Goal: Transaction & Acquisition: Book appointment/travel/reservation

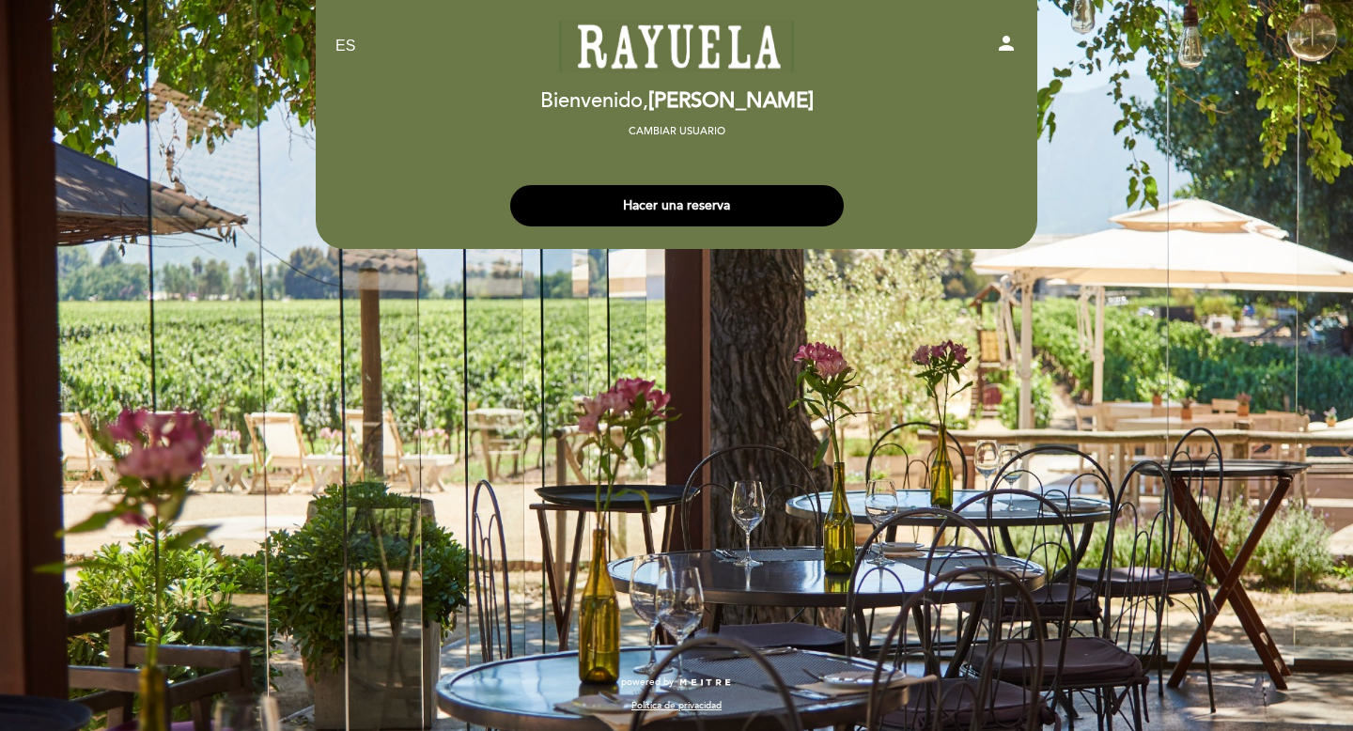
select select "es"
click at [668, 201] on button "Hacer una reserva" at bounding box center [677, 205] width 334 height 41
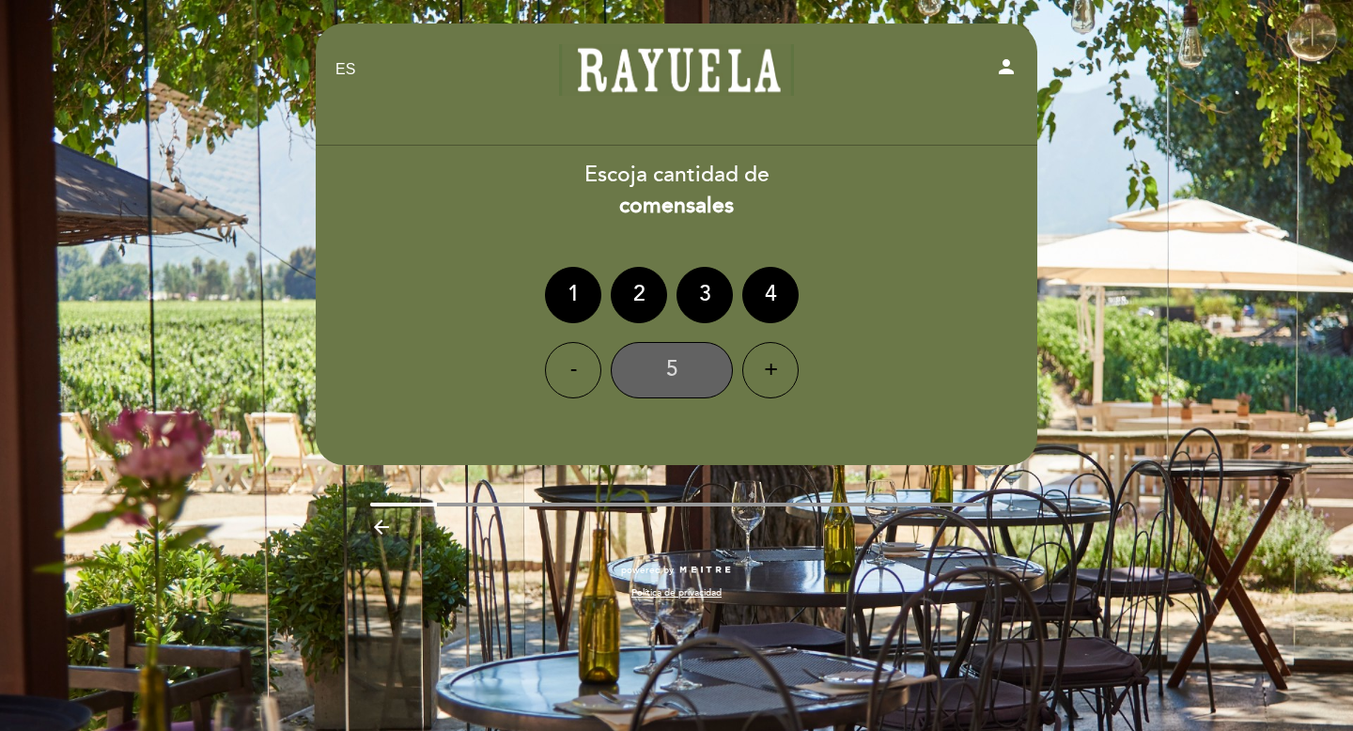
click at [657, 355] on div "5" at bounding box center [672, 370] width 122 height 56
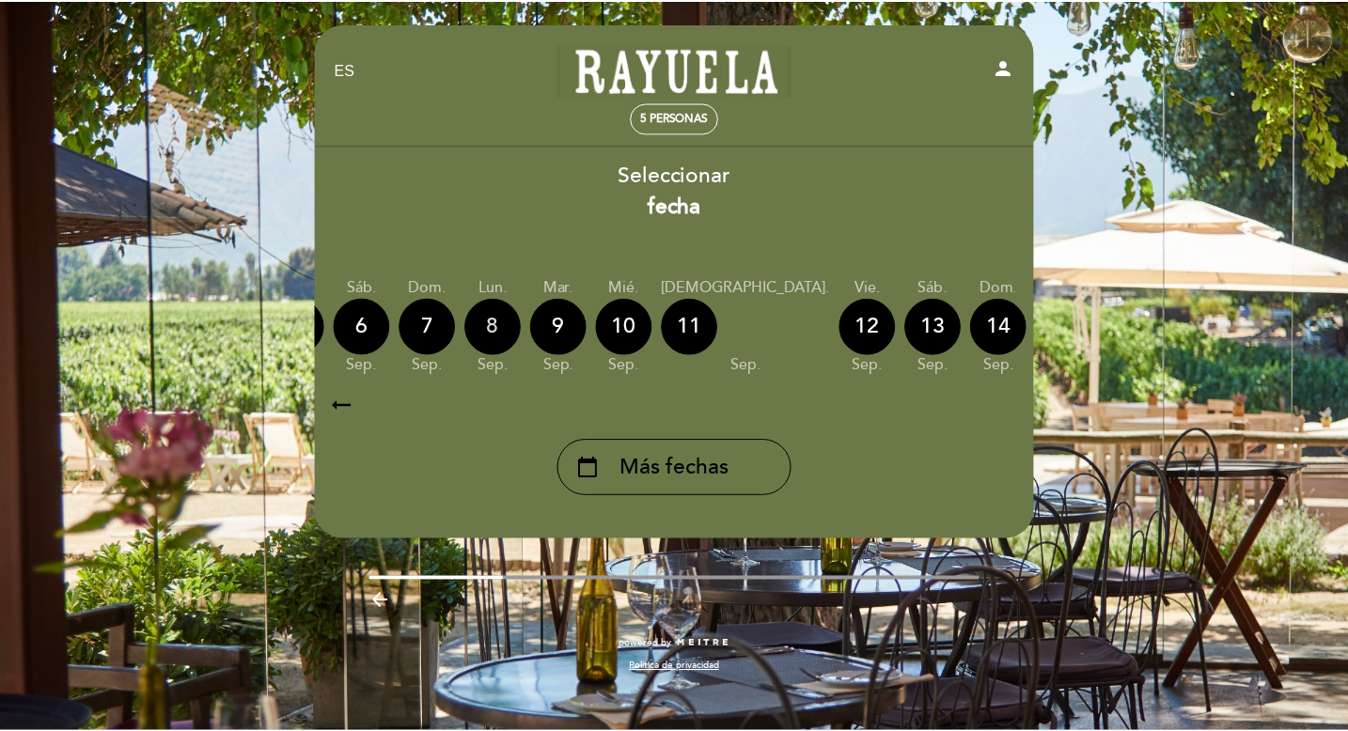
scroll to position [0, 553]
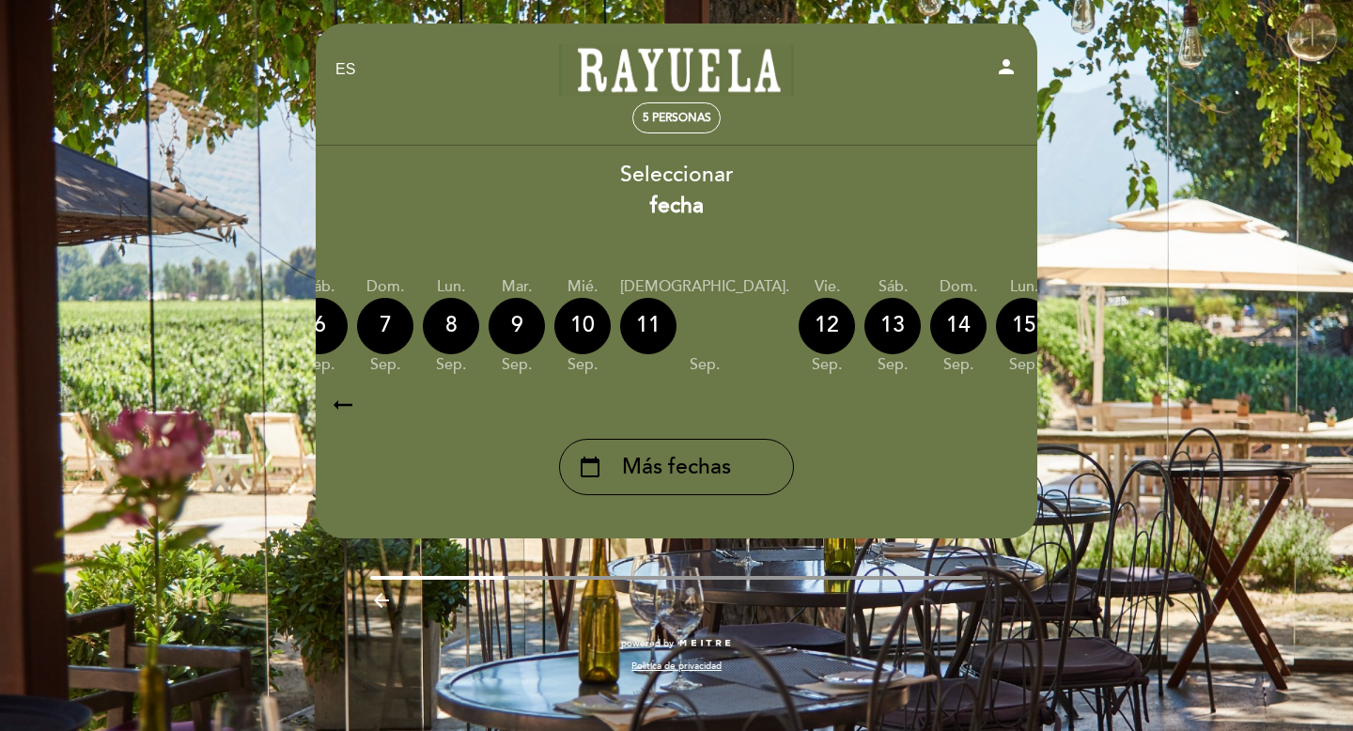
click at [1210, 321] on icon "calendar_today" at bounding box center [1221, 325] width 23 height 32
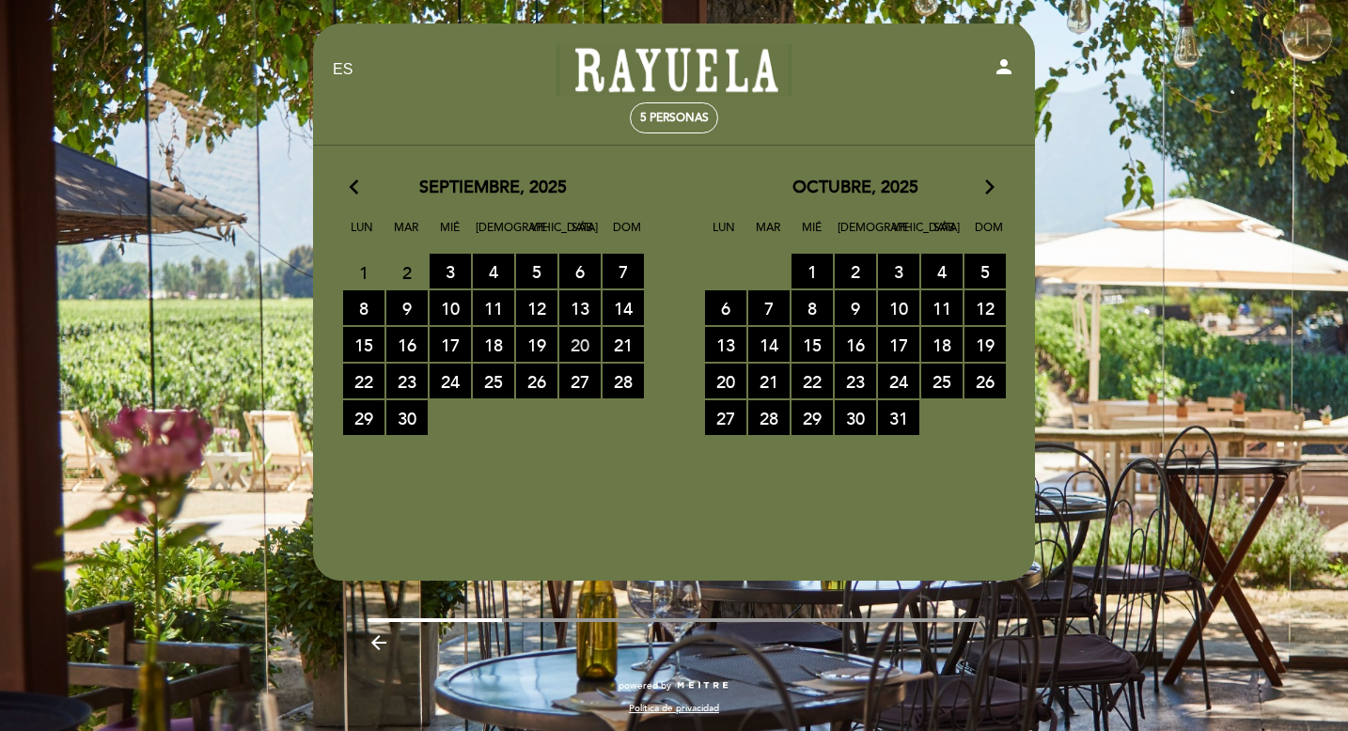
click at [573, 339] on span "20 RESERVAS DISPONIBLES" at bounding box center [579, 344] width 41 height 35
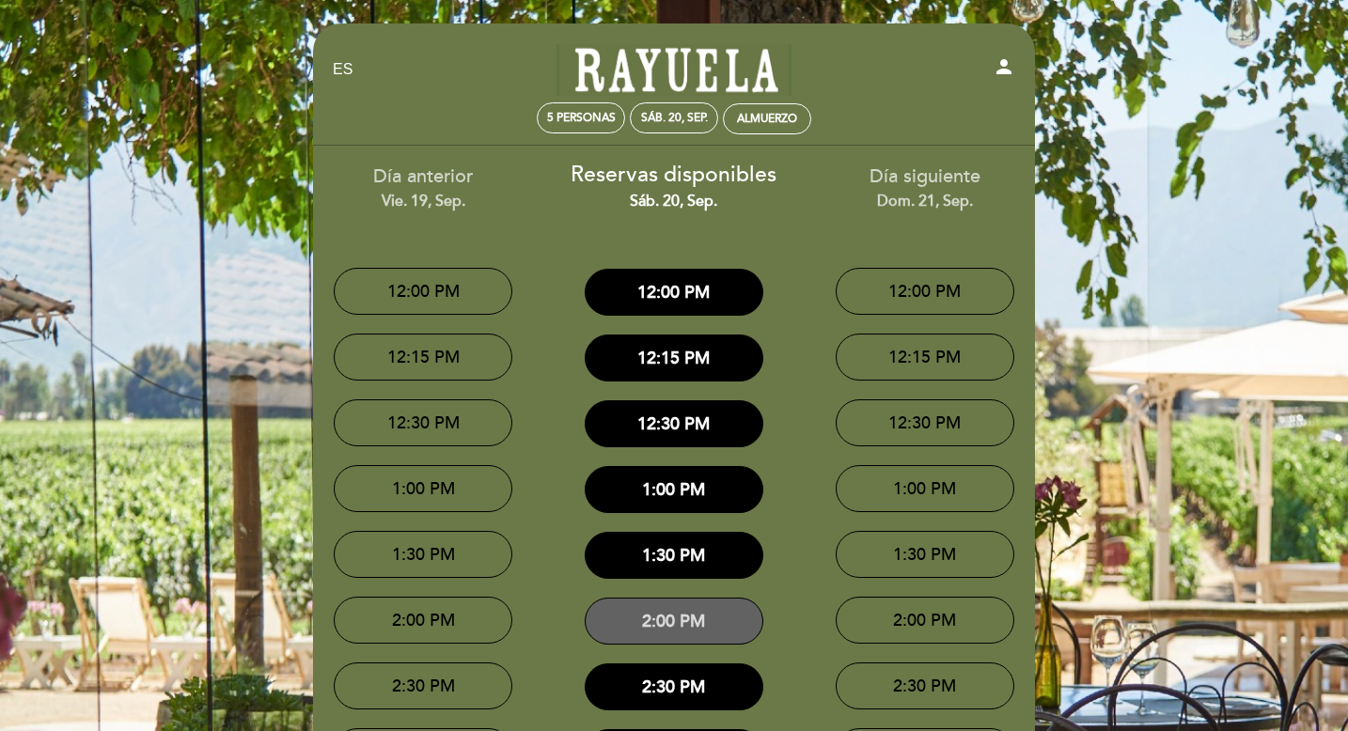
click at [662, 613] on button "2:00 PM" at bounding box center [673, 621] width 179 height 47
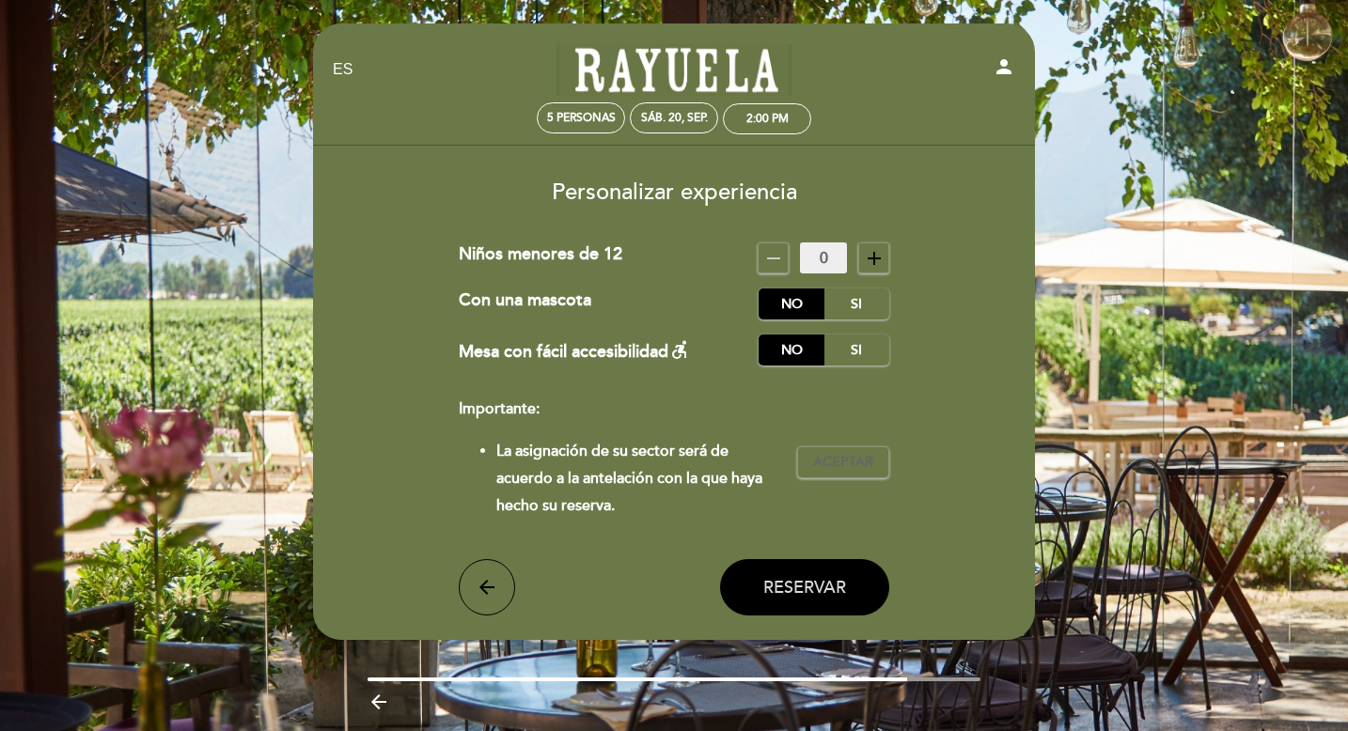
click at [810, 579] on span "Reservar" at bounding box center [804, 587] width 83 height 21
